Goal: Find specific page/section: Find specific page/section

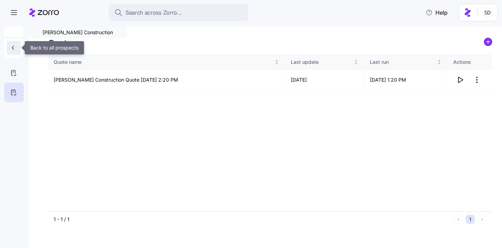
click at [10, 48] on icon "button" at bounding box center [12, 47] width 7 height 7
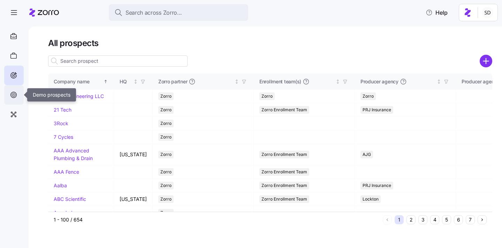
click at [12, 94] on icon at bounding box center [13, 94] width 3 height 3
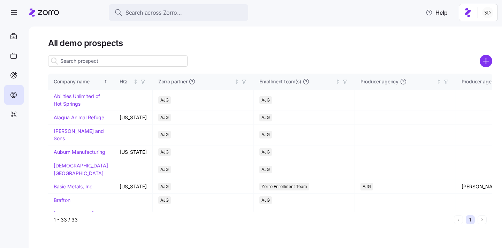
click at [156, 64] on input at bounding box center [118, 60] width 140 height 11
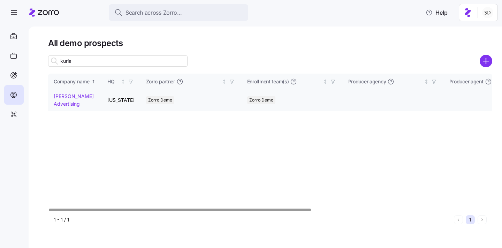
type input "kuria"
click at [60, 93] on link "Kurian's Advertising" at bounding box center [74, 100] width 40 height 14
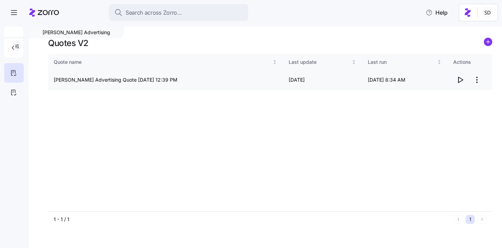
click at [461, 81] on icon "button" at bounding box center [461, 80] width 5 height 6
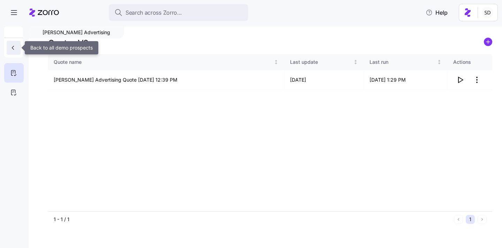
click at [11, 46] on icon "button" at bounding box center [12, 47] width 7 height 7
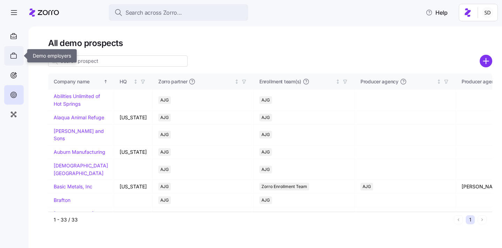
click at [10, 54] on icon at bounding box center [14, 56] width 8 height 8
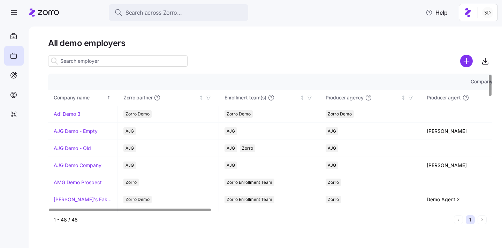
click at [109, 62] on input at bounding box center [118, 60] width 140 height 11
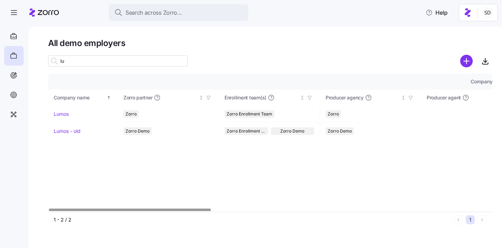
type input "l"
type input "lumos"
click at [59, 110] on td "Lumos" at bounding box center [83, 114] width 70 height 17
click at [56, 116] on link "Lumos" at bounding box center [61, 114] width 15 height 7
